Goal: Find specific page/section: Find specific page/section

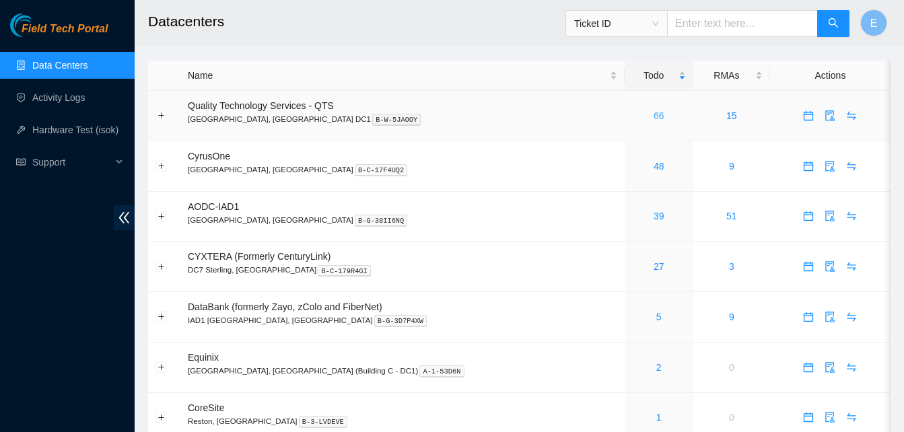
click at [653, 114] on link "66" at bounding box center [658, 115] width 11 height 11
